Goal: Information Seeking & Learning: Compare options

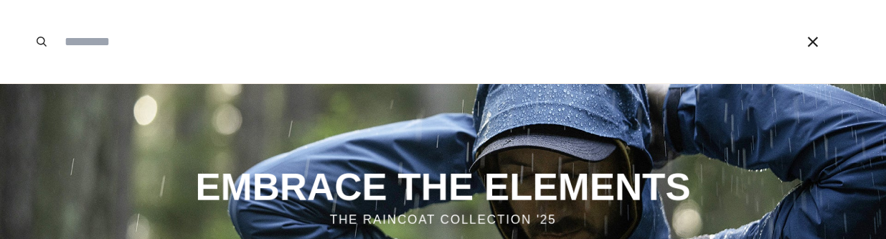
click at [83, 49] on input "Search our store" at bounding box center [409, 41] width 704 height 83
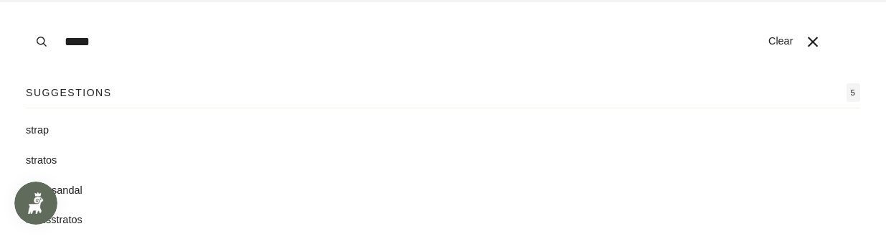
type input "*****"
click at [26, 0] on button "Search" at bounding box center [42, 41] width 32 height 83
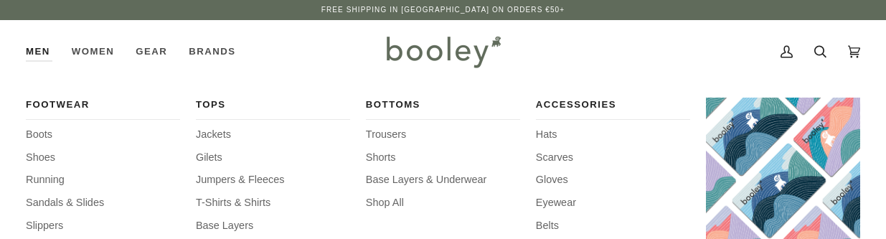
type input "*****"
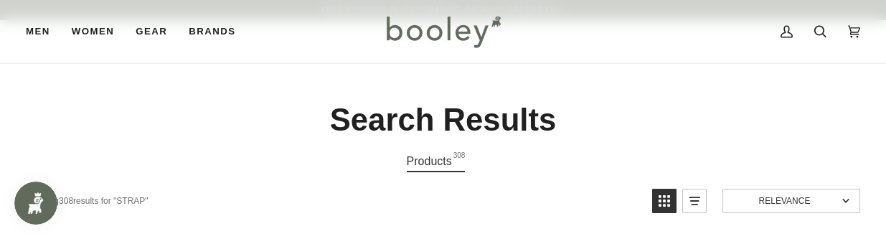
scroll to position [70, 0]
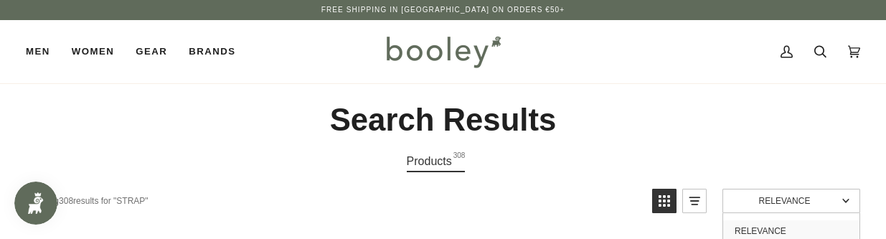
click at [816, 204] on span "Relevance" at bounding box center [784, 201] width 105 height 10
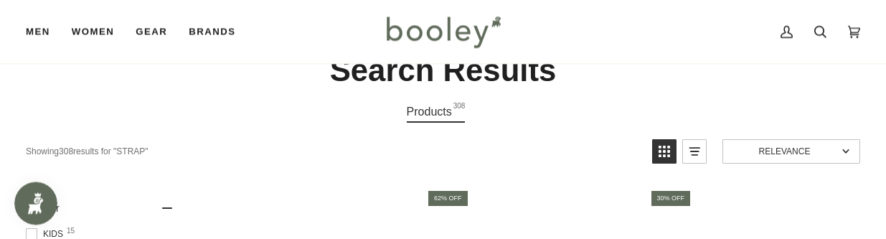
scroll to position [73, 0]
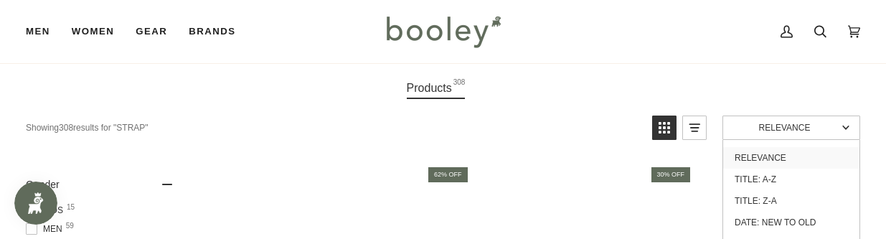
click at [843, 132] on link "Relevance" at bounding box center [792, 128] width 138 height 24
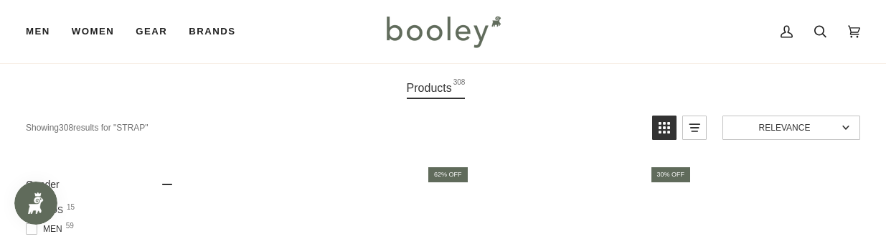
click at [843, 132] on link "Relevance" at bounding box center [792, 128] width 138 height 24
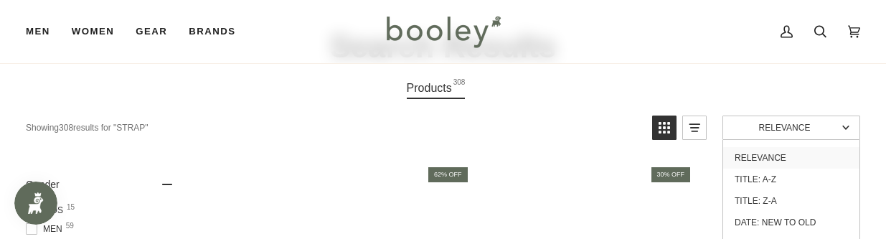
scroll to position [146, 0]
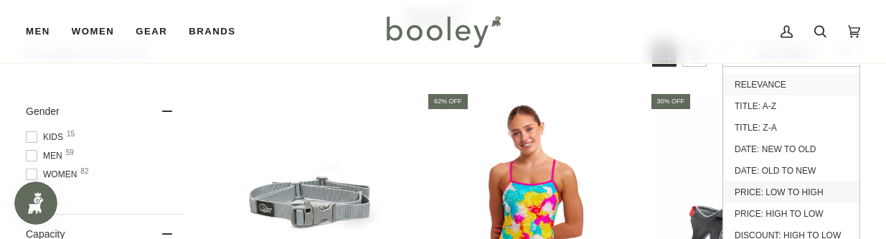
click at [789, 192] on link "Price: Low to High" at bounding box center [791, 193] width 136 height 22
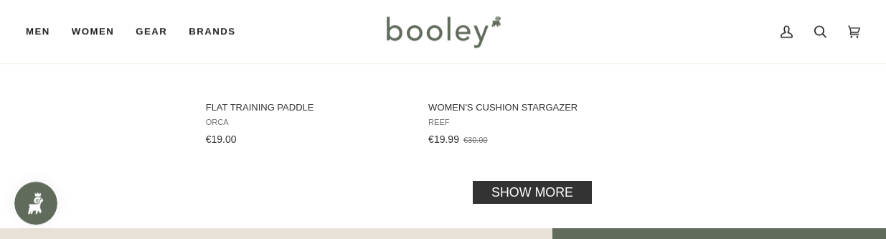
scroll to position [2122, 0]
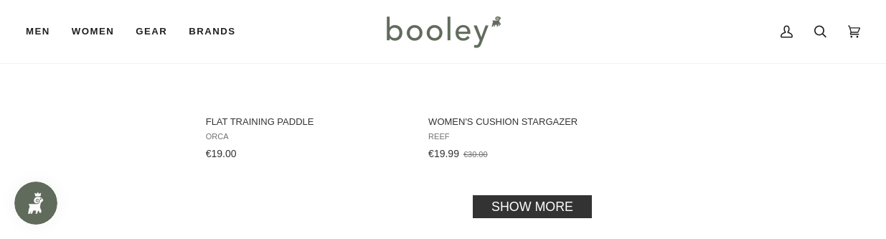
click at [527, 198] on link "Show more" at bounding box center [532, 205] width 119 height 23
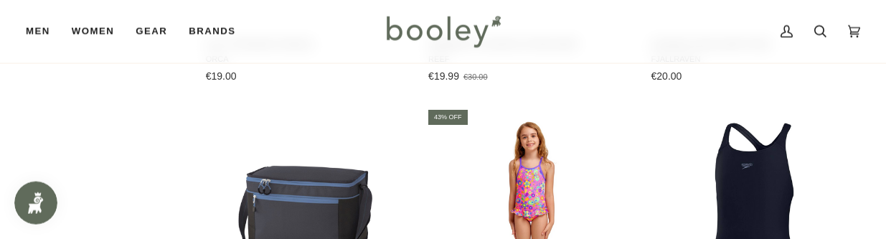
scroll to position [2269, 0]
